Goal: Information Seeking & Learning: Learn about a topic

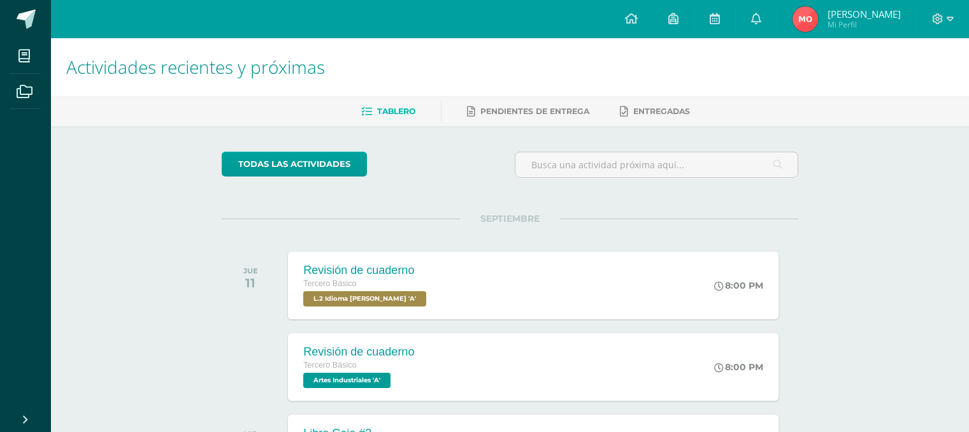
scroll to position [455, 0]
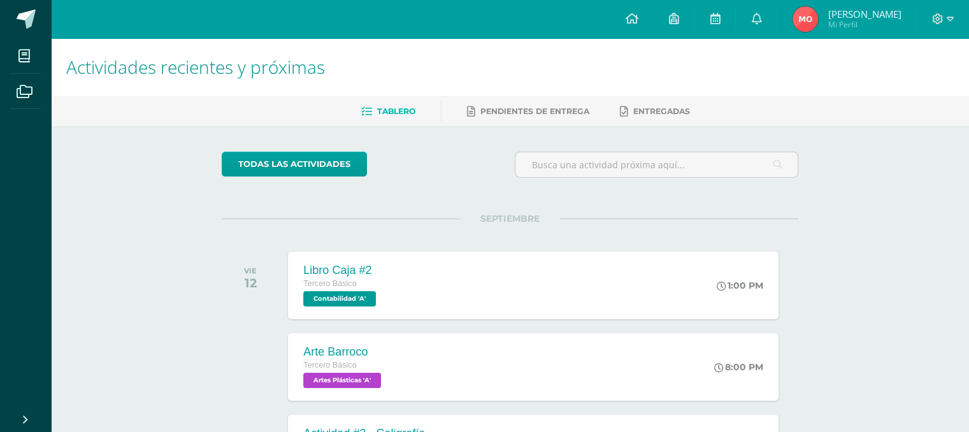
click at [382, 154] on div "todas las Actividades" at bounding box center [339, 170] width 245 height 36
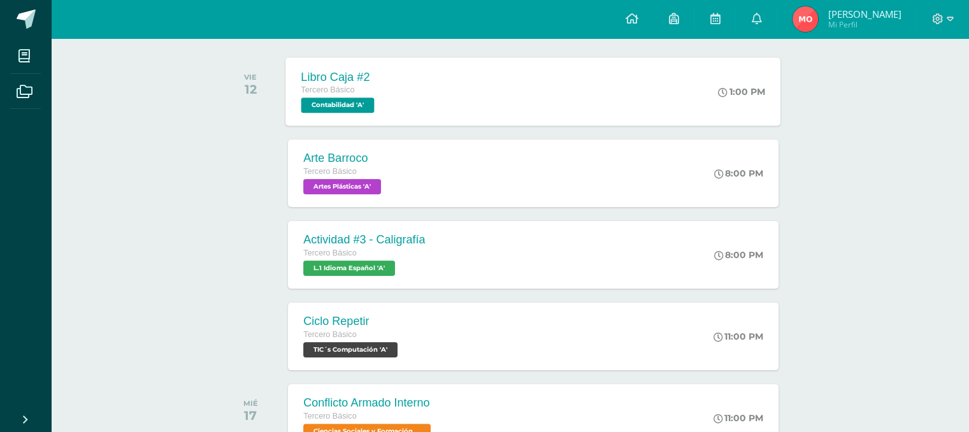
scroll to position [180, 0]
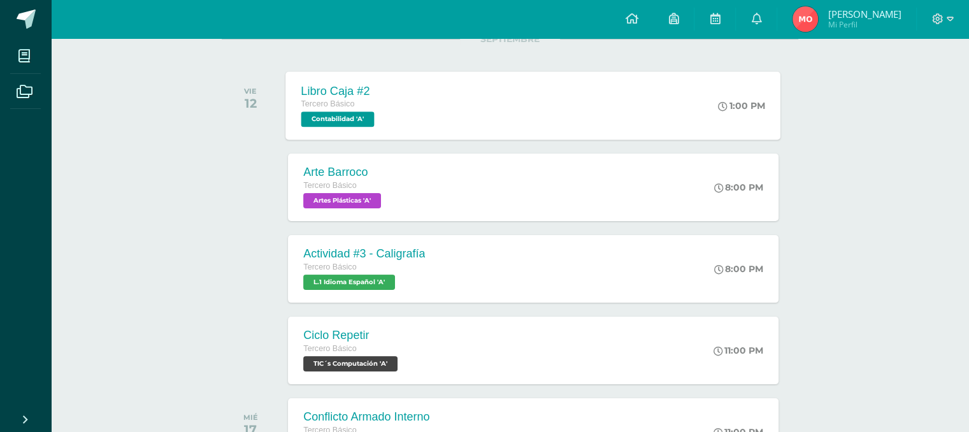
click at [488, 265] on div "Actividad #3 - Caligrafía Tercero Básico L.1 Idioma Español 'A' 8:00 PM Activid…" at bounding box center [533, 269] width 490 height 68
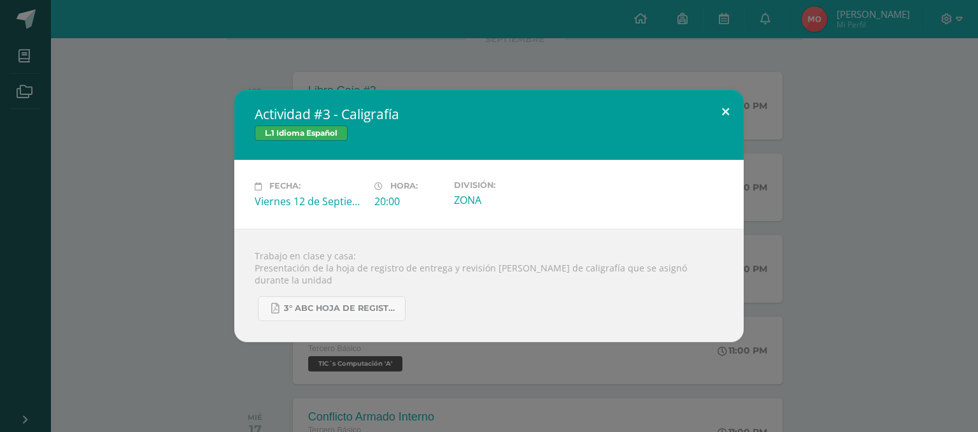
click at [726, 112] on button at bounding box center [726, 111] width 36 height 43
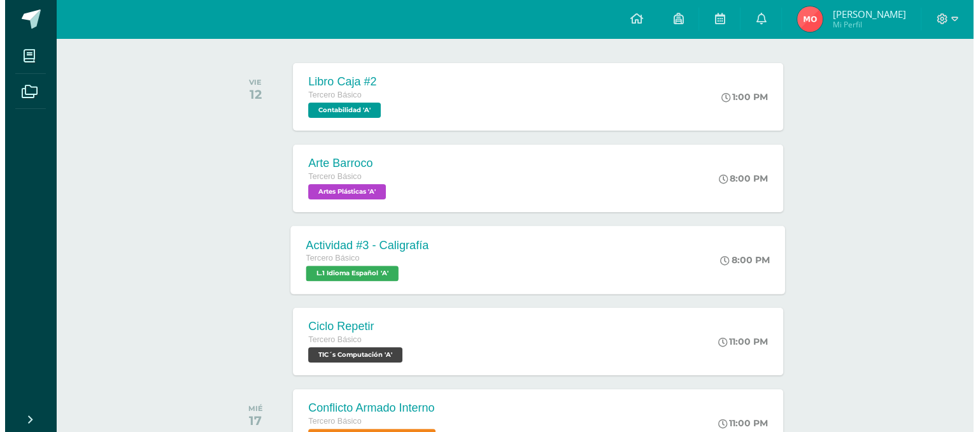
scroll to position [188, 0]
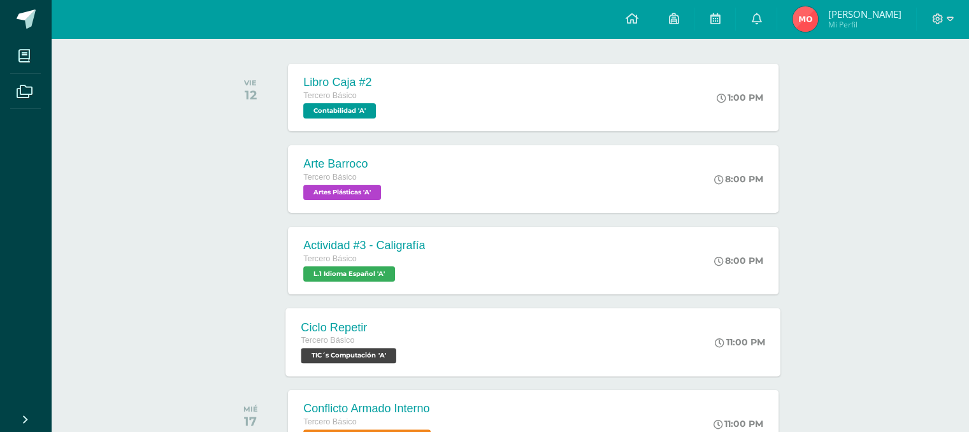
click at [348, 325] on div "Ciclo Repetir" at bounding box center [350, 326] width 99 height 13
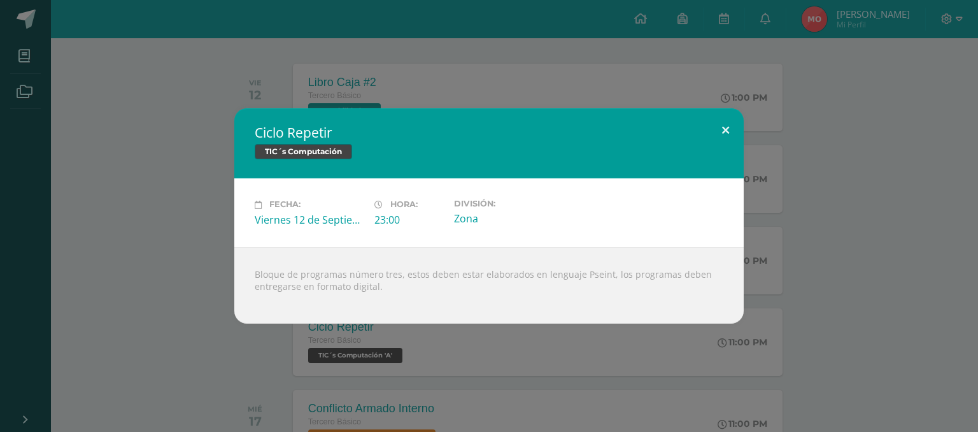
click at [722, 125] on button at bounding box center [726, 129] width 36 height 43
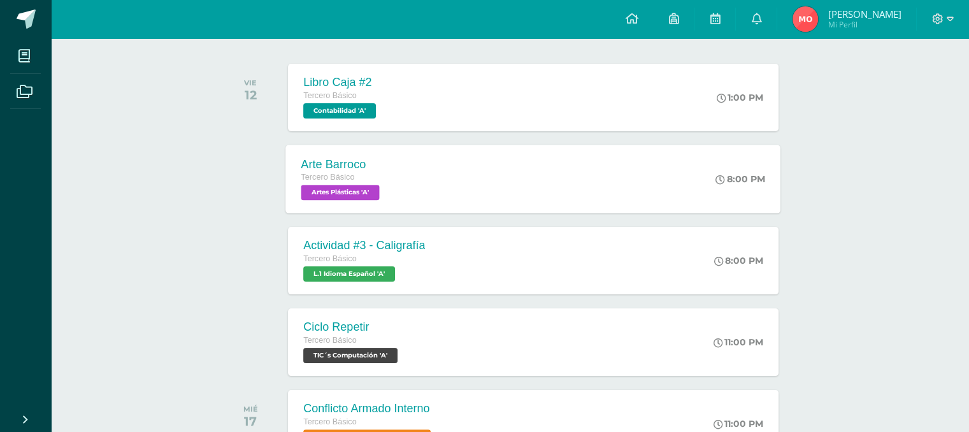
click at [462, 181] on div "Arte Barroco Tercero Básico Artes Plásticas 'A' 8:00 PM Arte Barroco Artes Plás…" at bounding box center [533, 179] width 495 height 68
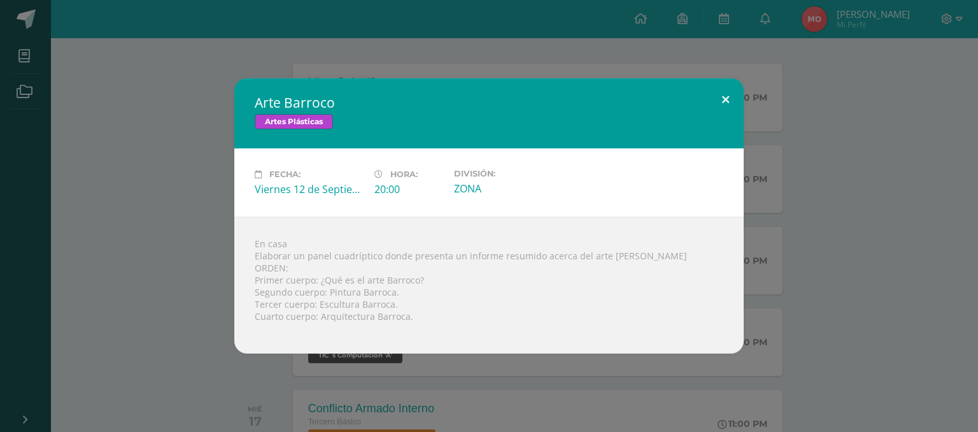
click at [726, 100] on button at bounding box center [726, 99] width 36 height 43
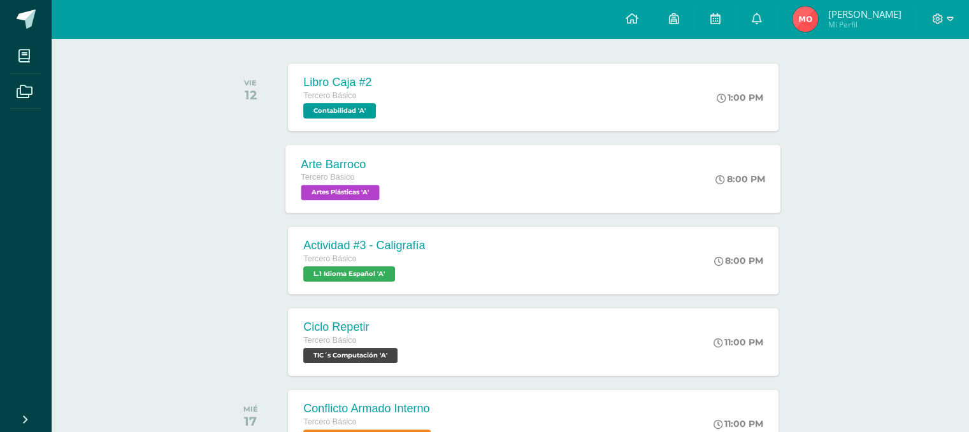
click at [497, 187] on div "Arte Barroco Tercero Básico Artes Plásticas 'A' 8:00 PM Arte Barroco Artes Plás…" at bounding box center [533, 179] width 495 height 68
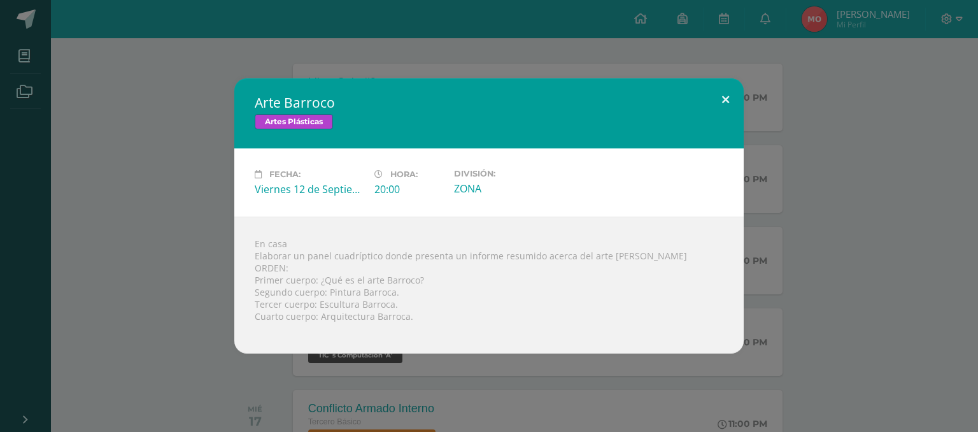
click at [725, 90] on button at bounding box center [726, 99] width 36 height 43
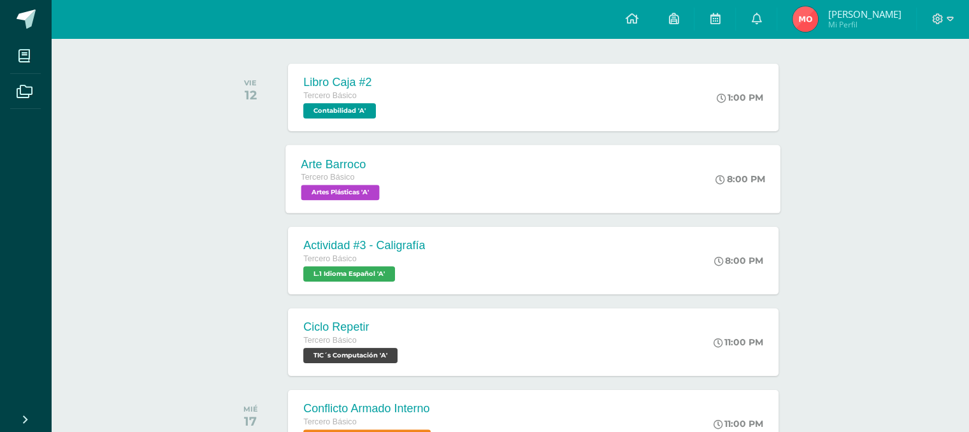
click at [461, 182] on div "Arte Barroco Tercero Básico Artes Plásticas 'A' 8:00 PM Arte Barroco Artes Plás…" at bounding box center [533, 179] width 495 height 68
